Goal: Use online tool/utility: Utilize a website feature to perform a specific function

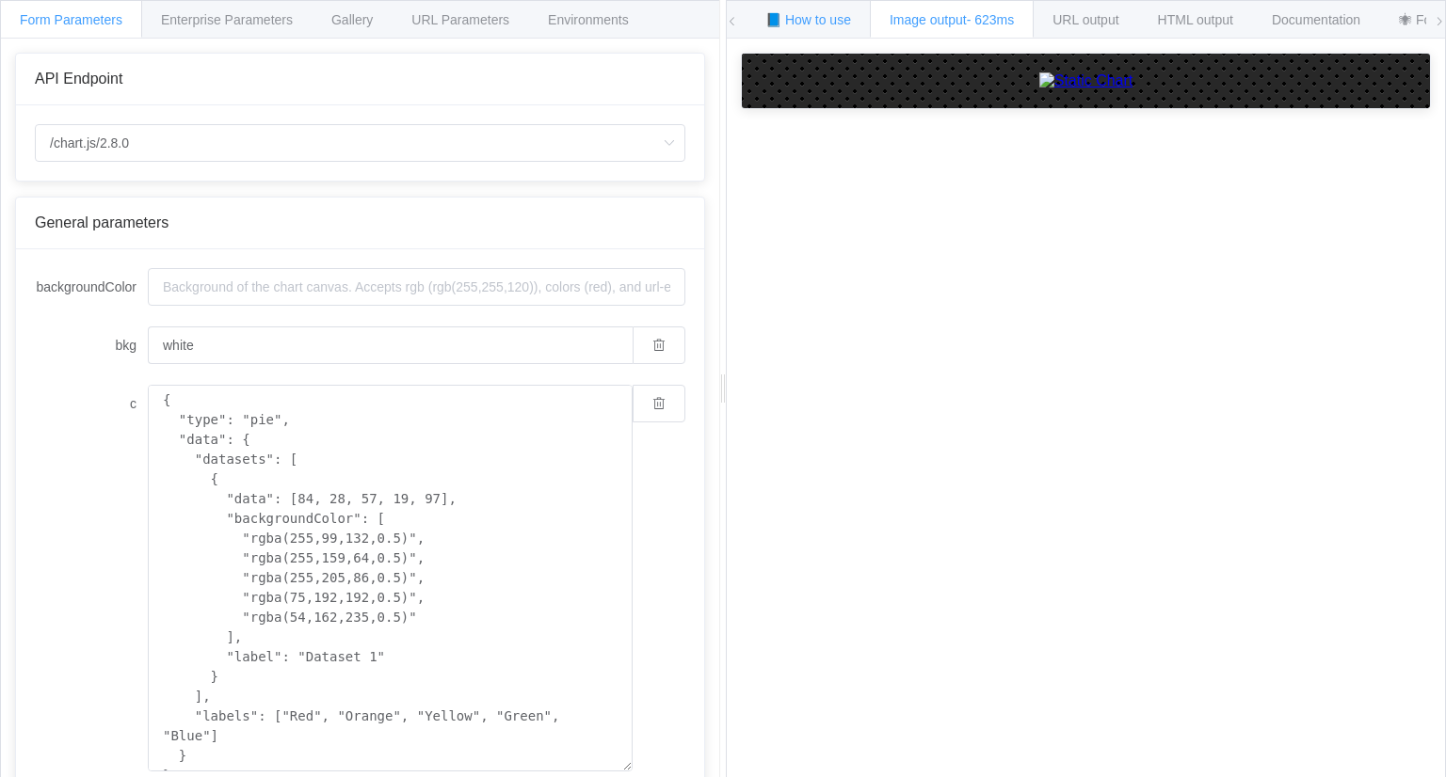
click at [791, 38] on div "📘 How to use" at bounding box center [807, 19] width 125 height 38
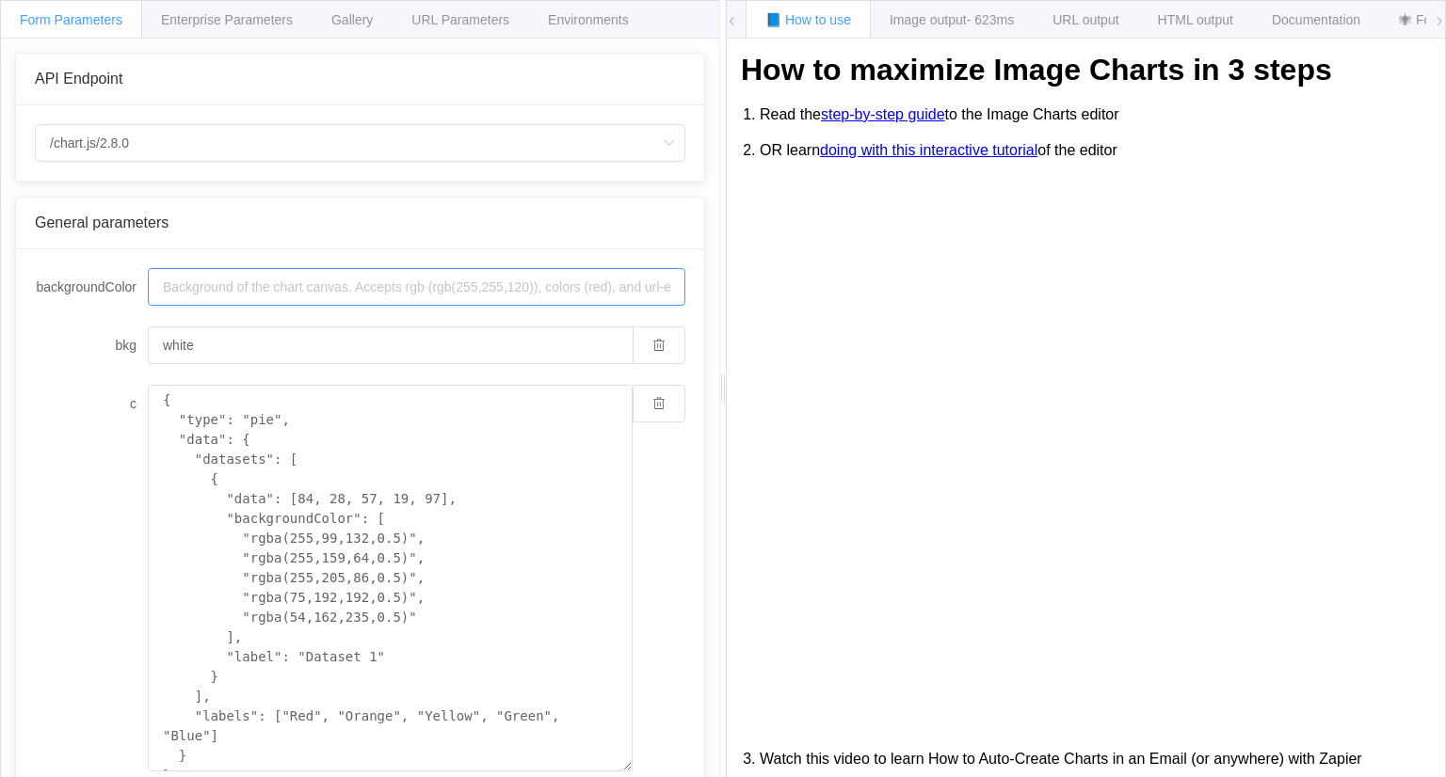
click at [443, 285] on input "backgroundColor" at bounding box center [416, 287] width 537 height 38
click at [333, 295] on input "backgroundColor" at bounding box center [416, 287] width 537 height 38
click at [316, 359] on input "white" at bounding box center [390, 346] width 485 height 38
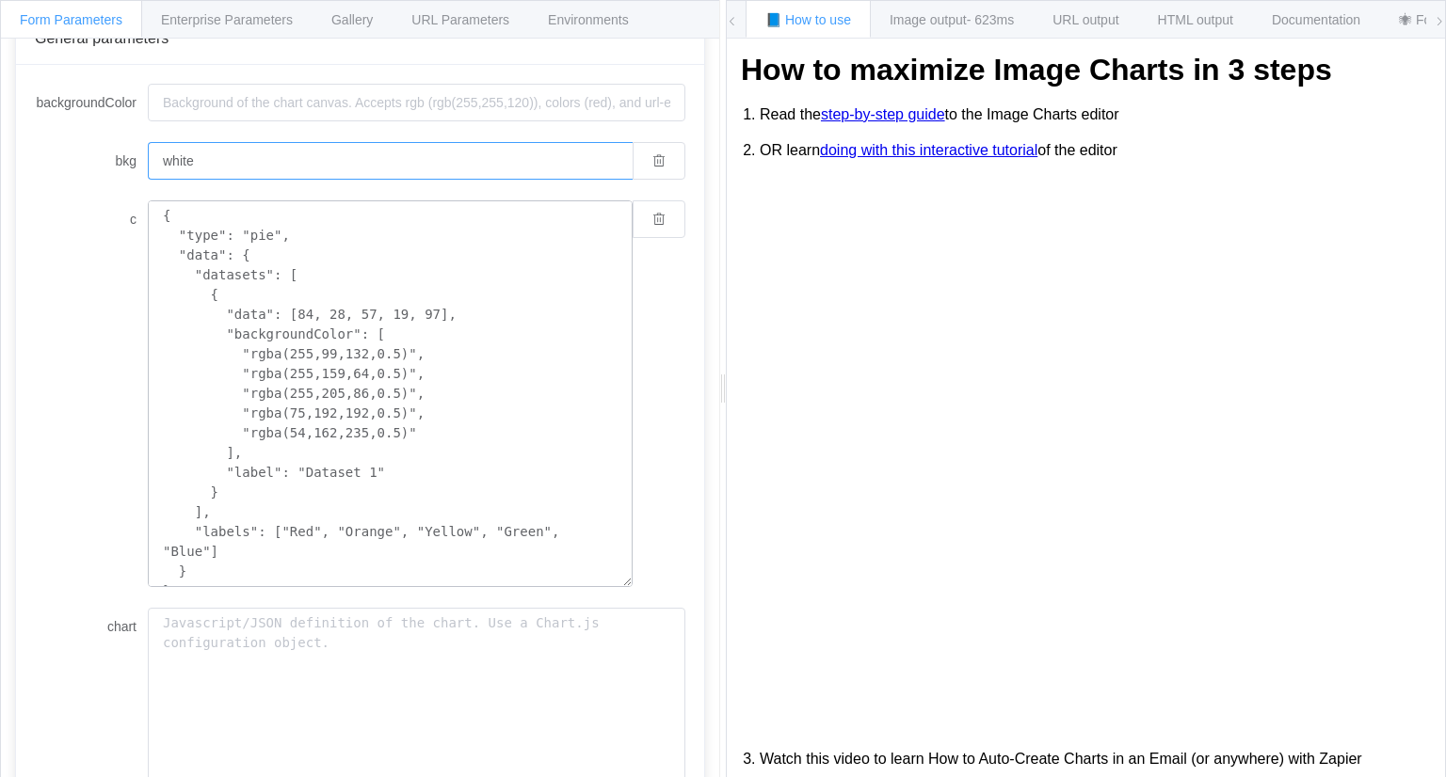
scroll to position [184, 0]
click at [941, 35] on div "Image output - 623ms" at bounding box center [952, 19] width 164 height 38
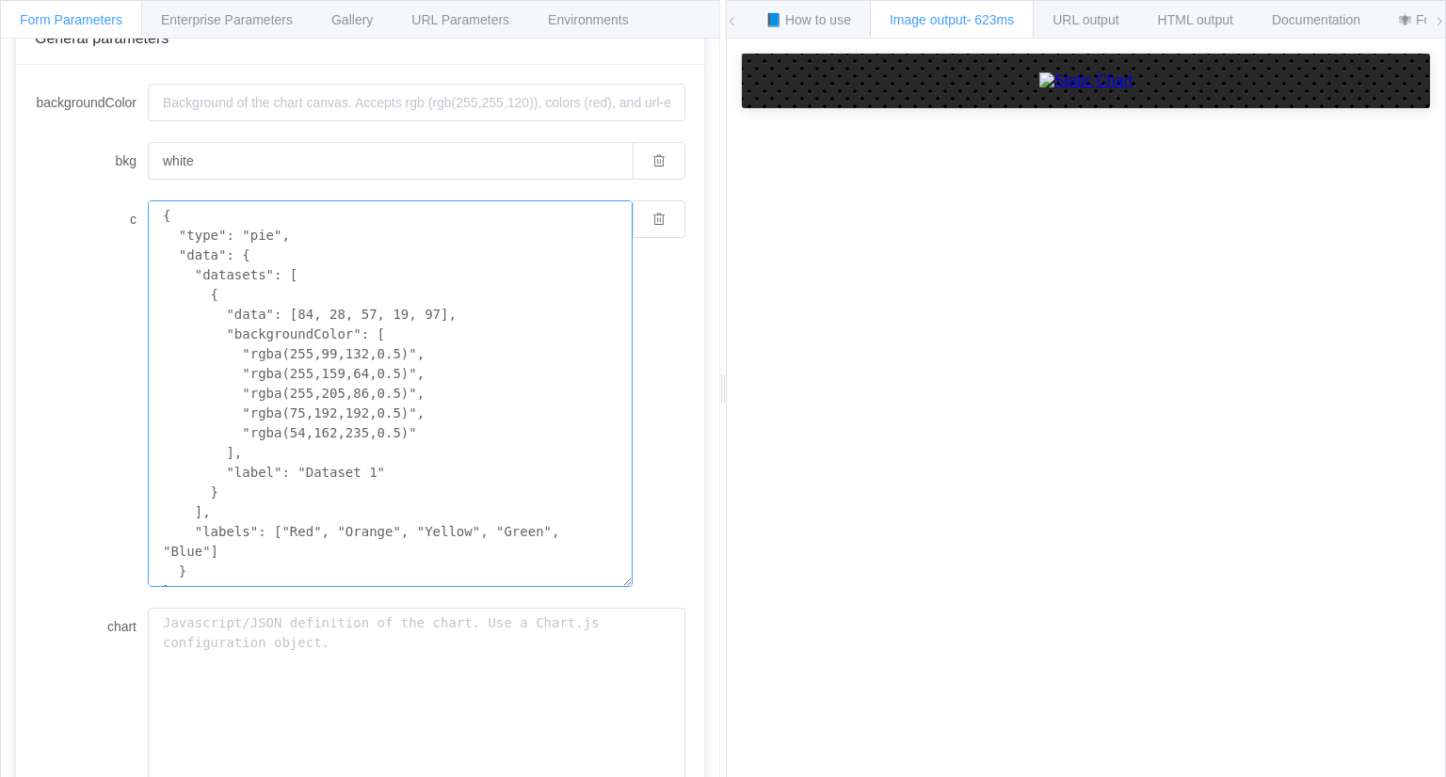
click at [257, 241] on textarea "{ "type": "pie", "data": { "datasets": [ { "data": [84, 28, 57, 19, 97], "backg…" at bounding box center [390, 393] width 485 height 387
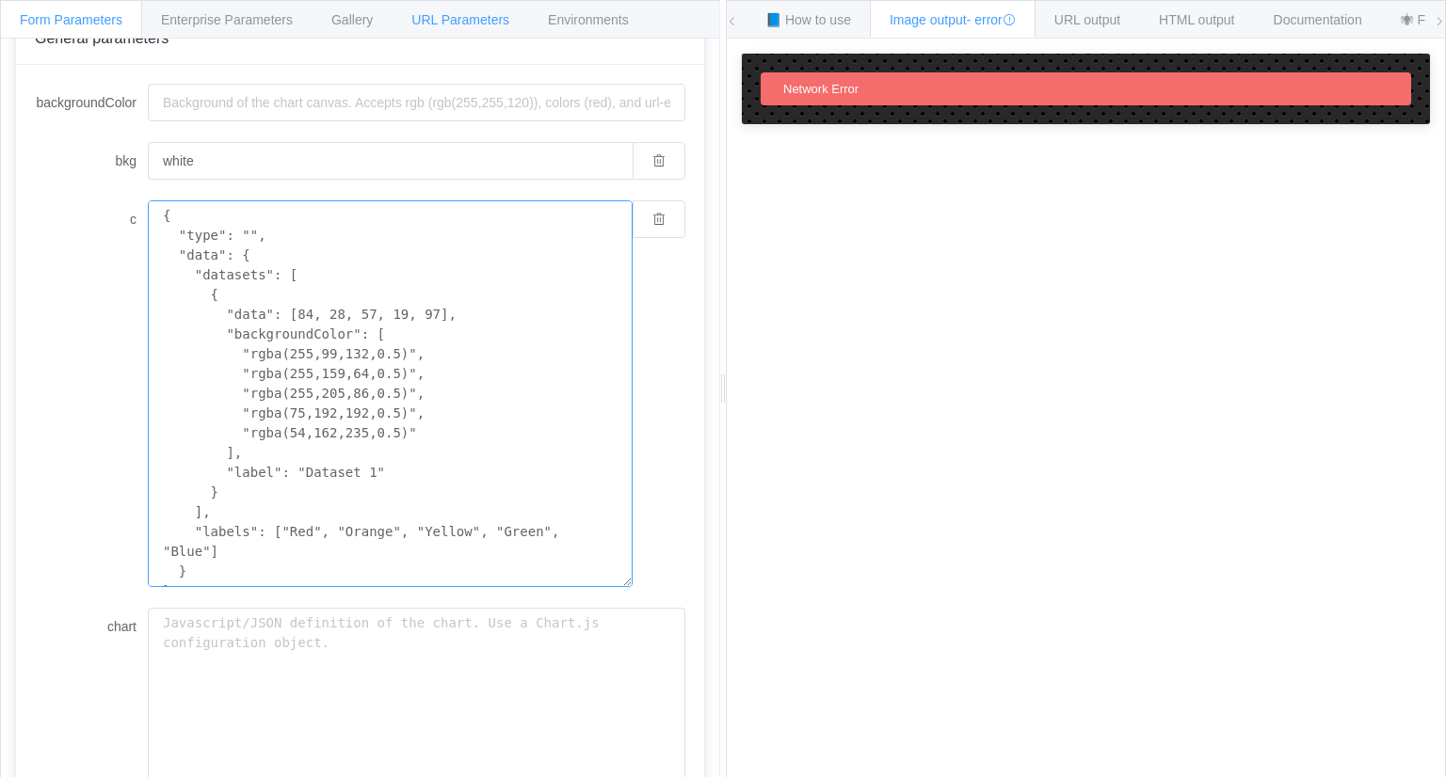
type textarea "{ "type": "", "data": { "datasets": [ { "data": [84, 28, 57, 19, 97], "backgrou…"
